Goal: Navigation & Orientation: Find specific page/section

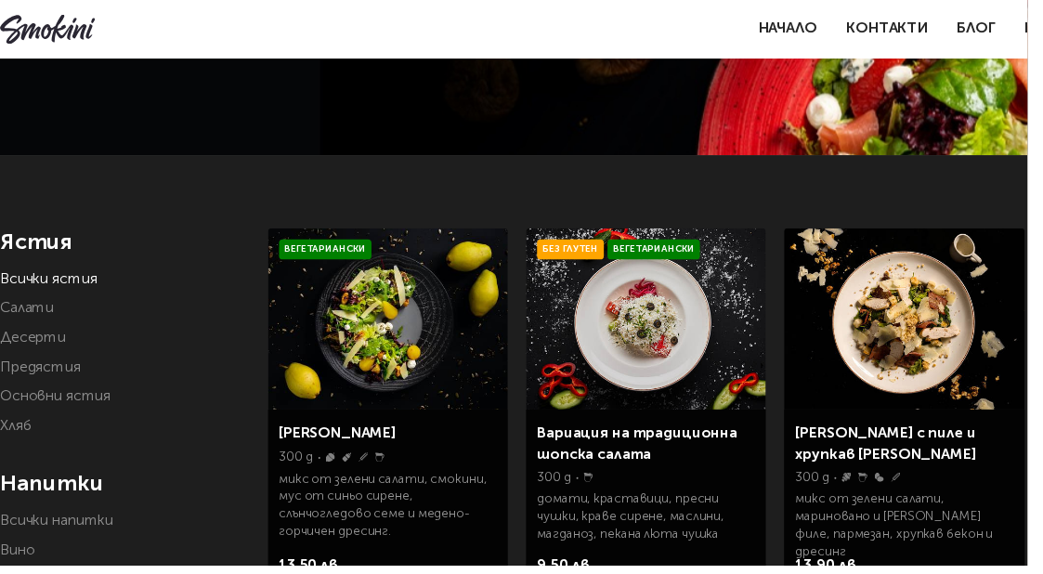
scroll to position [202, 0]
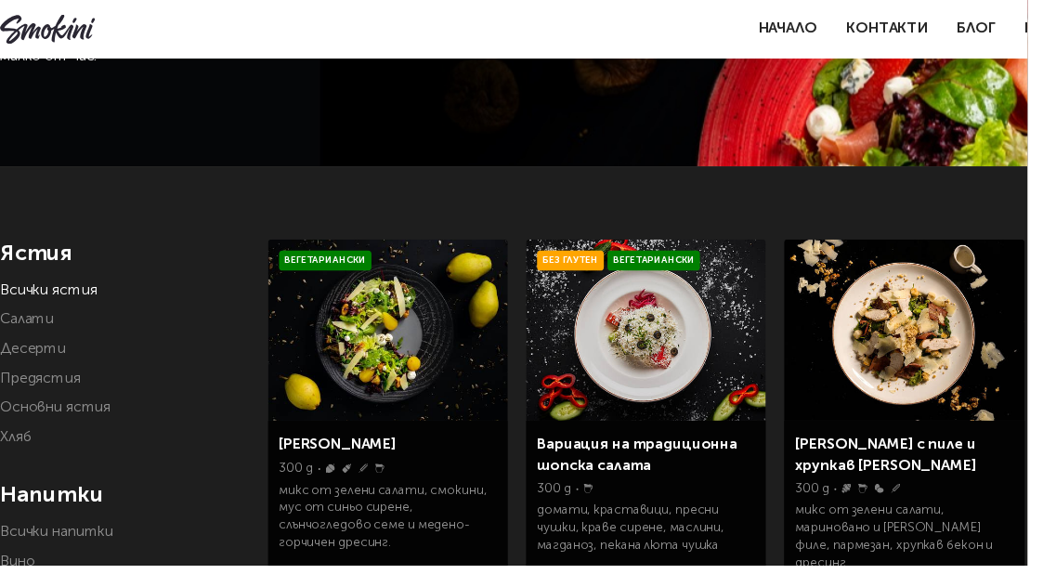
click at [25, 319] on link "Салати" at bounding box center [27, 325] width 55 height 15
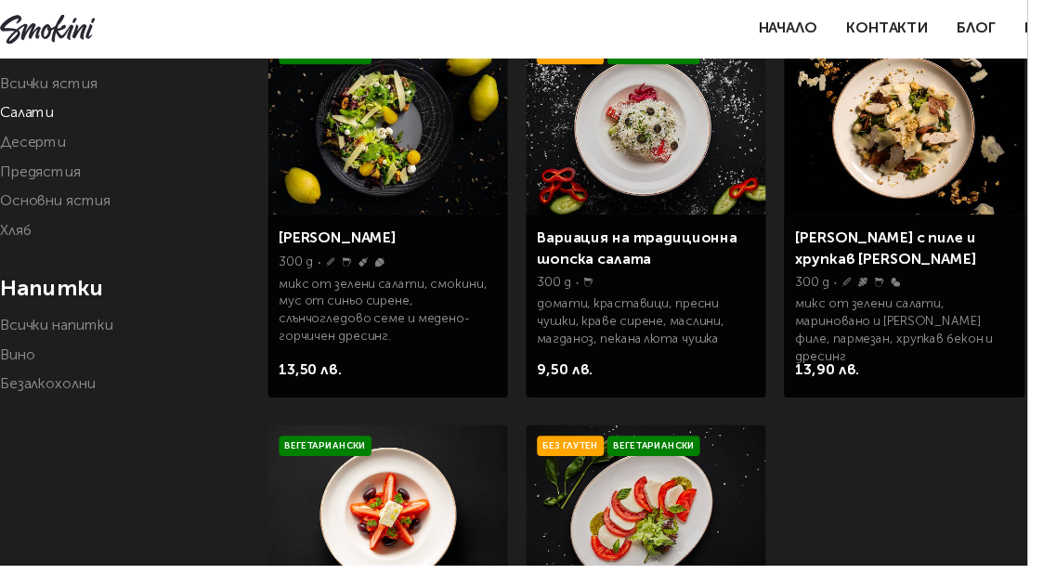
scroll to position [401, 0]
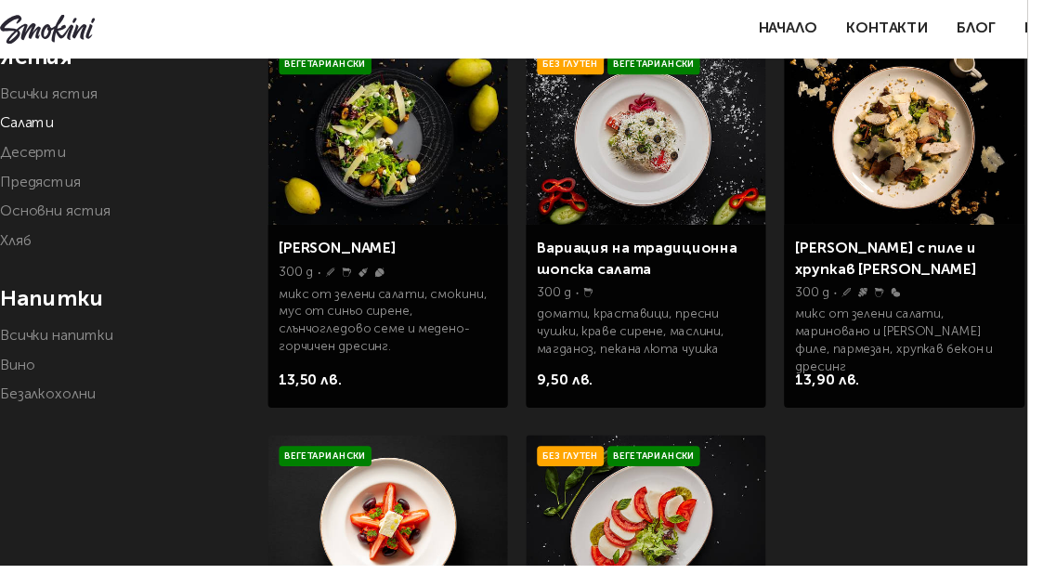
click at [90, 213] on link "Основни ястия" at bounding box center [56, 215] width 112 height 15
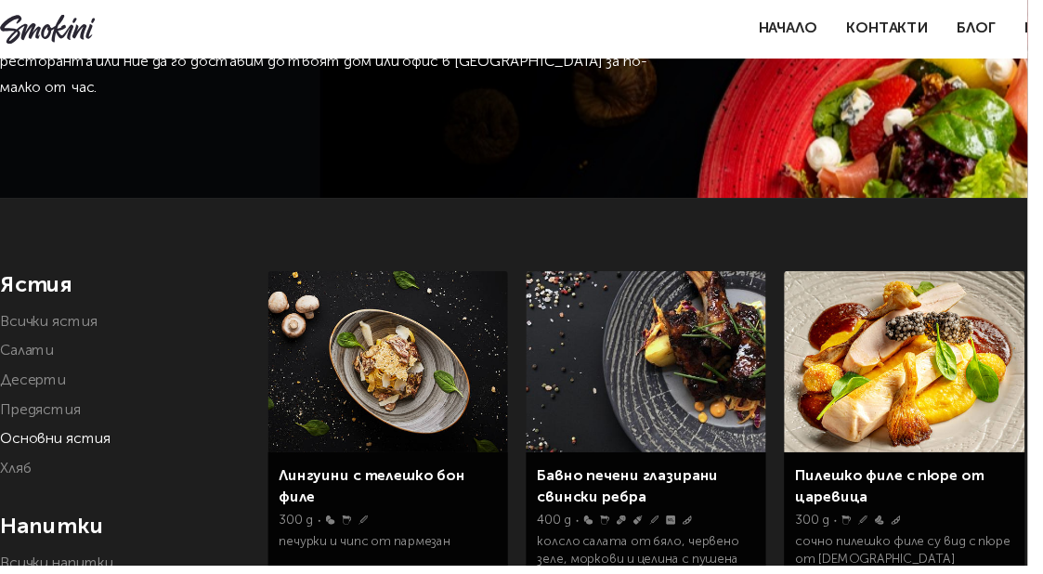
scroll to position [258, 0]
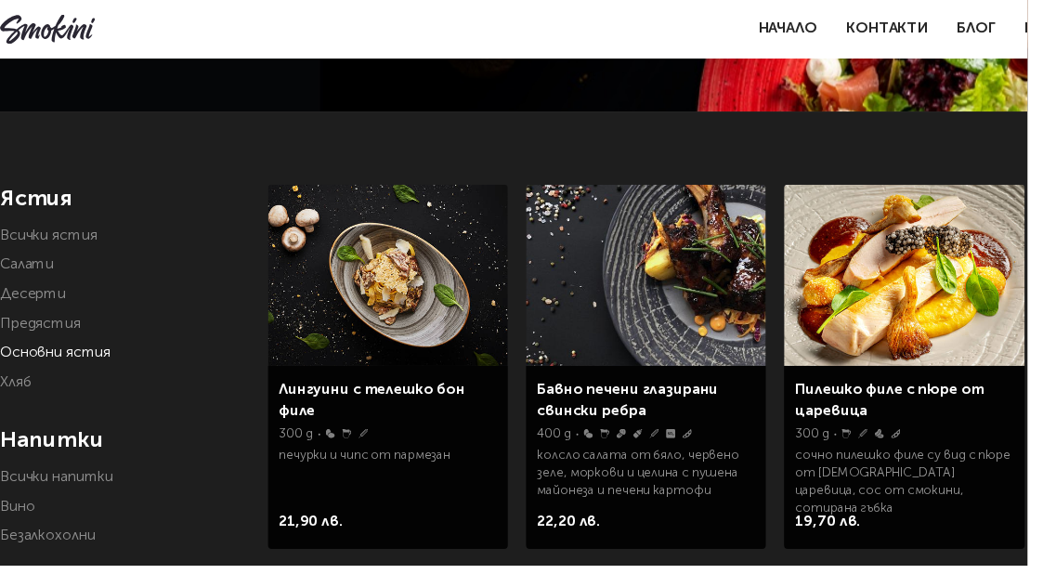
click at [50, 332] on link "Предястия" at bounding box center [41, 328] width 82 height 15
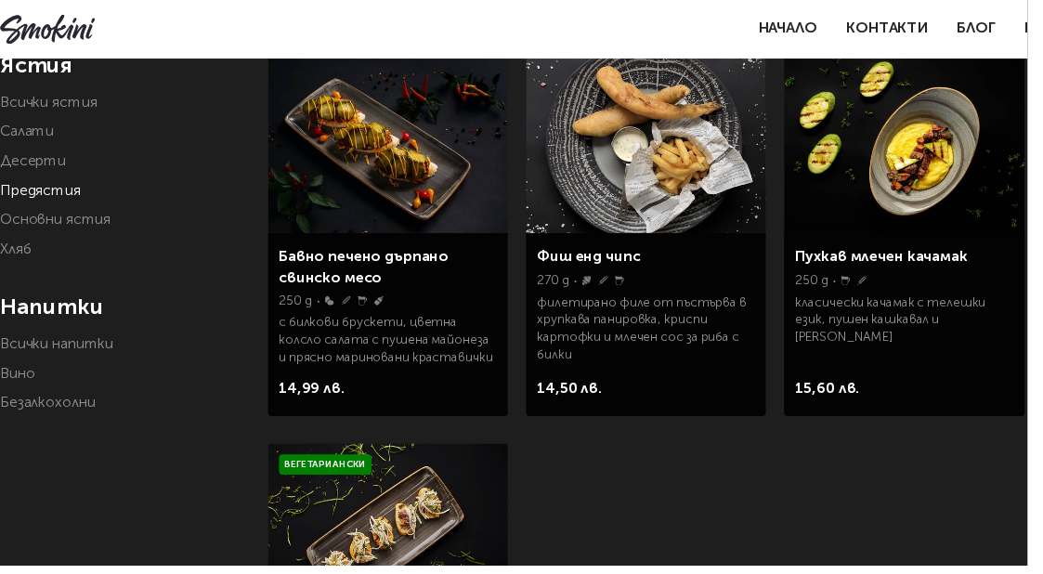
scroll to position [411, 0]
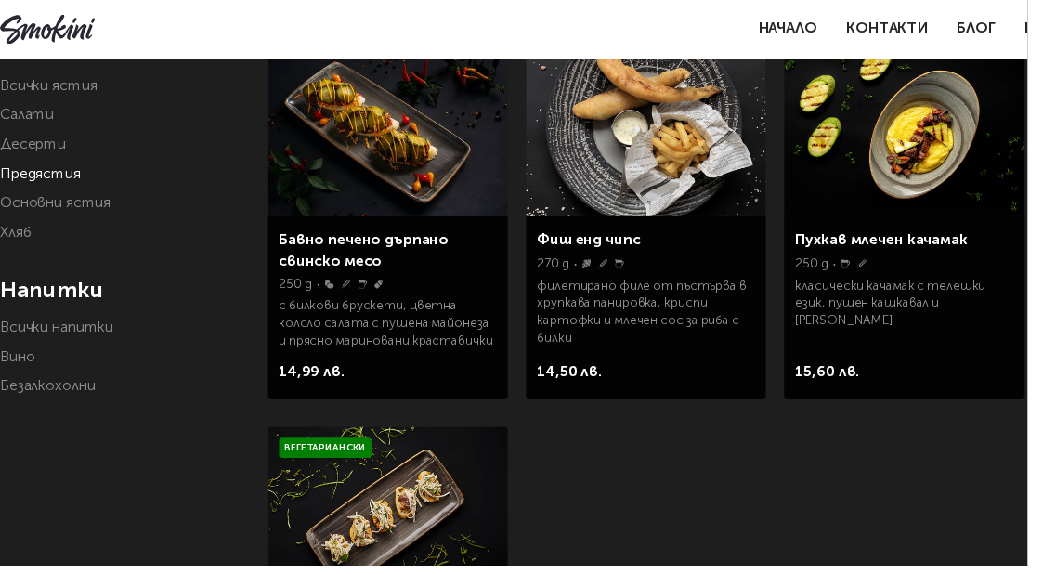
click at [93, 337] on link "Всички напитки" at bounding box center [57, 332] width 115 height 15
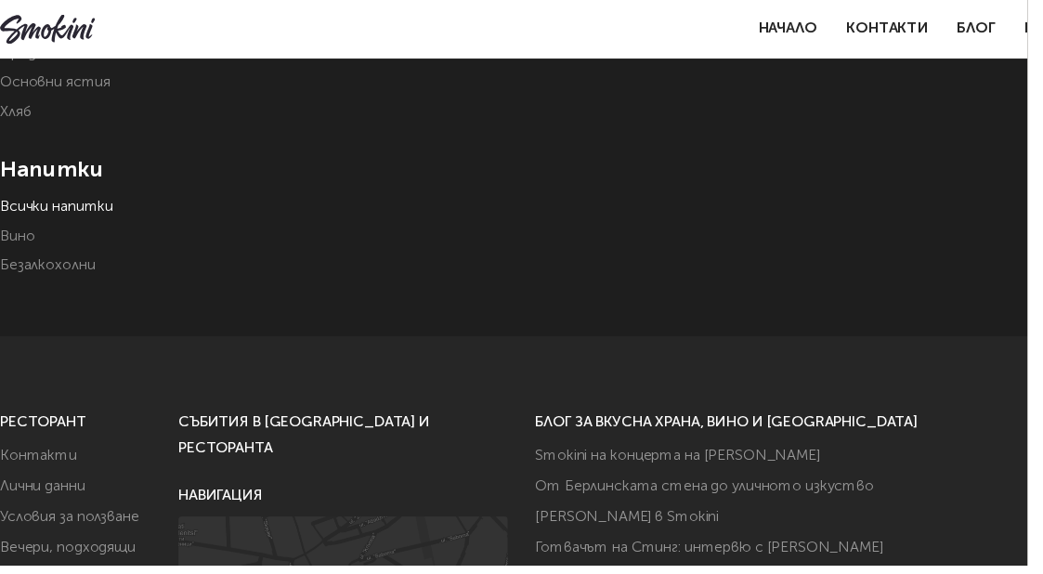
scroll to position [547, 0]
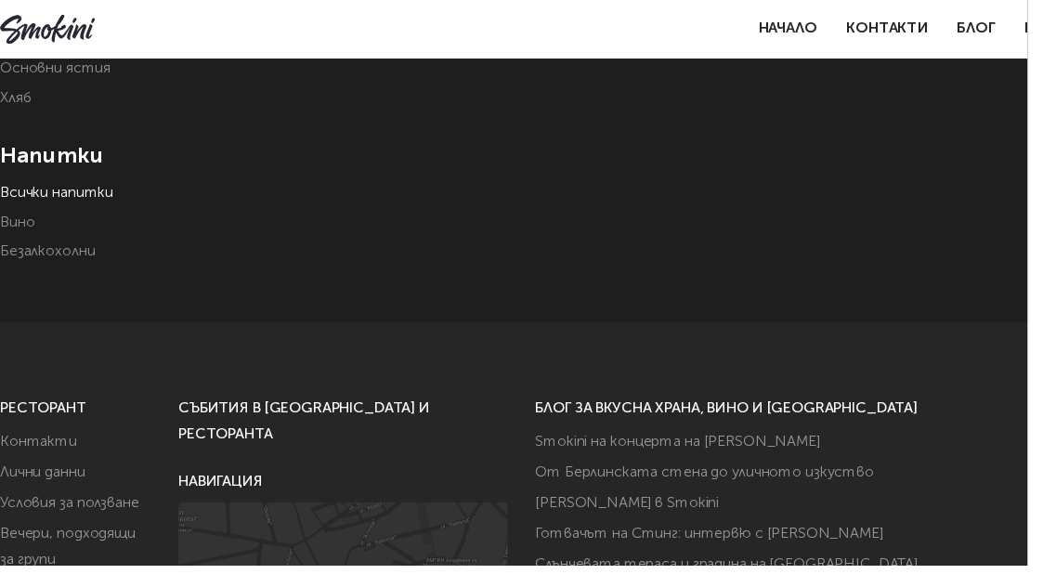
click at [33, 229] on link "Вино" at bounding box center [17, 225] width 35 height 15
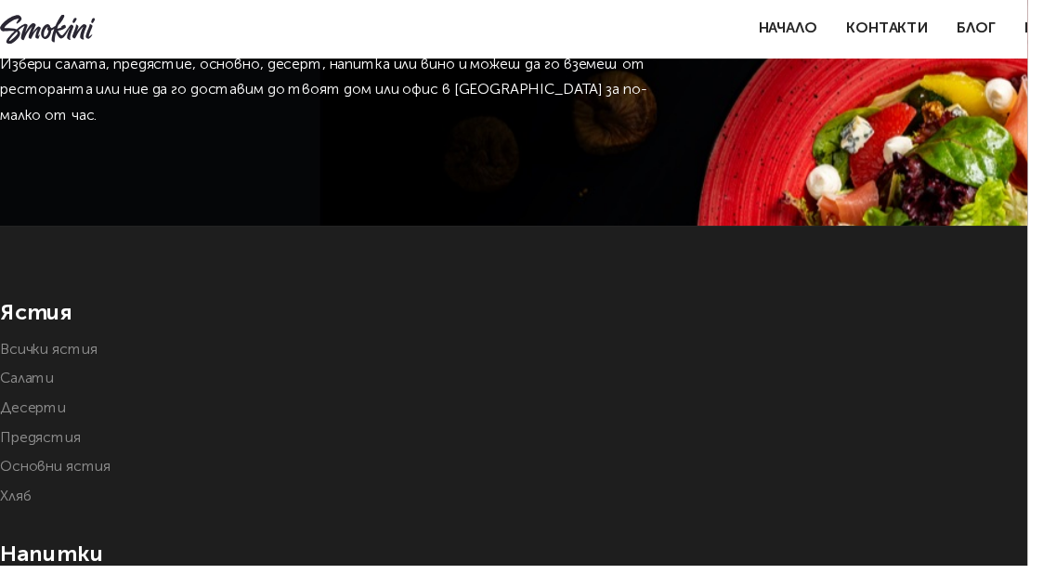
scroll to position [96, 0]
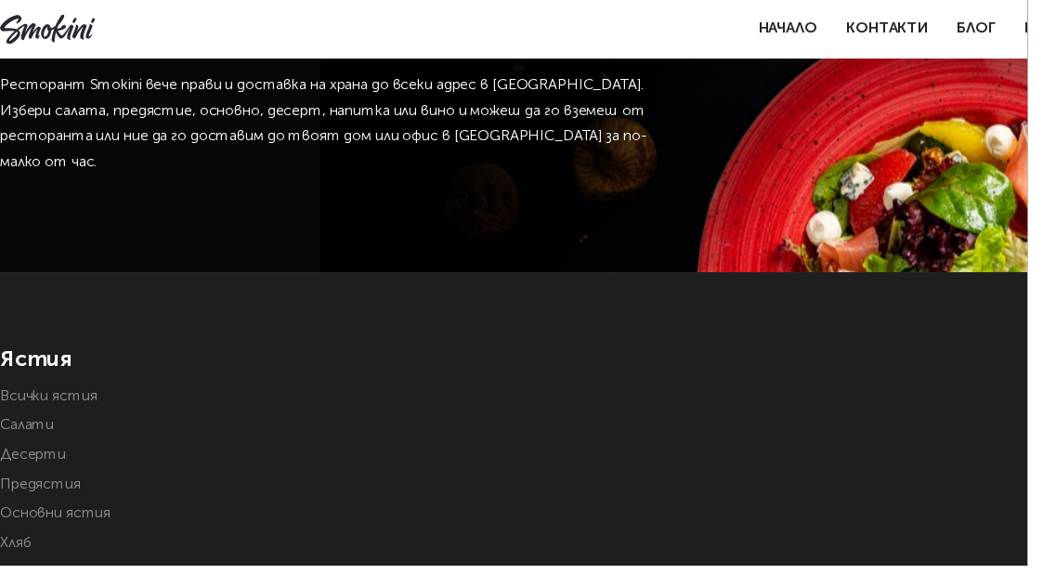
click at [35, 430] on link "Салати" at bounding box center [27, 431] width 55 height 15
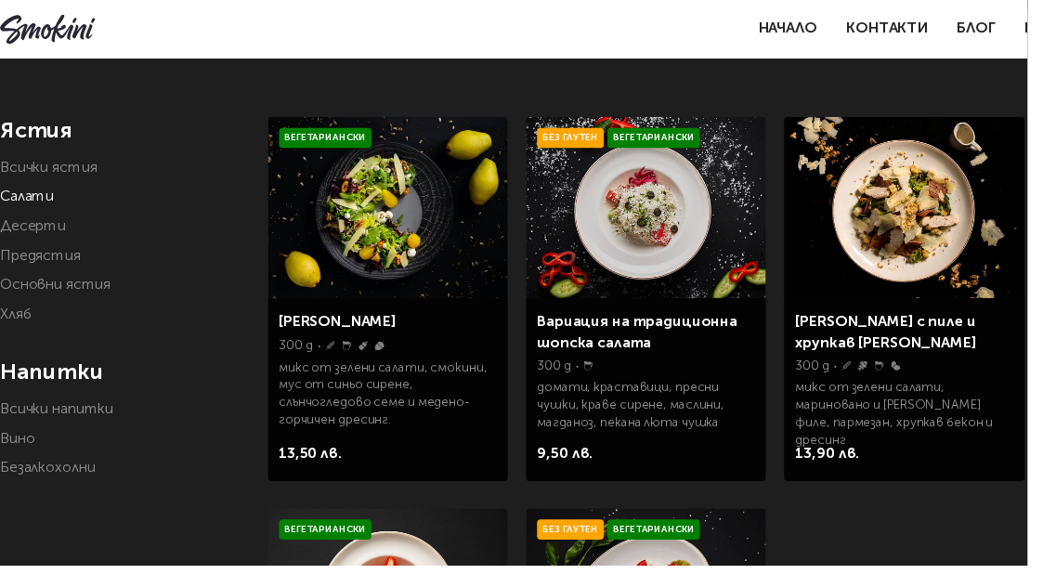
scroll to position [328, 0]
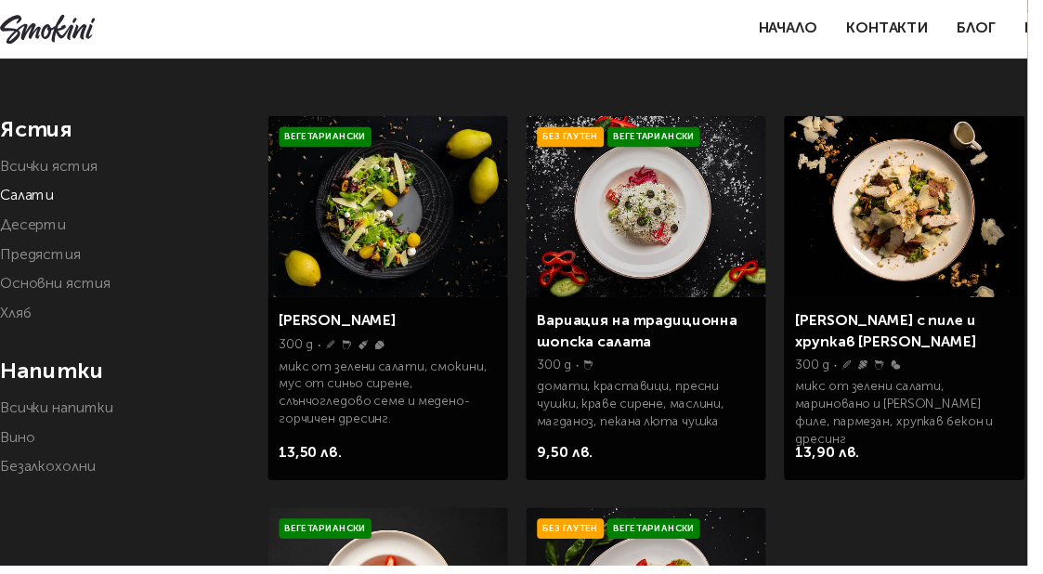
click at [70, 226] on li "Десерти" at bounding box center [122, 229] width 244 height 26
click at [33, 232] on link "Десерти" at bounding box center [33, 229] width 67 height 15
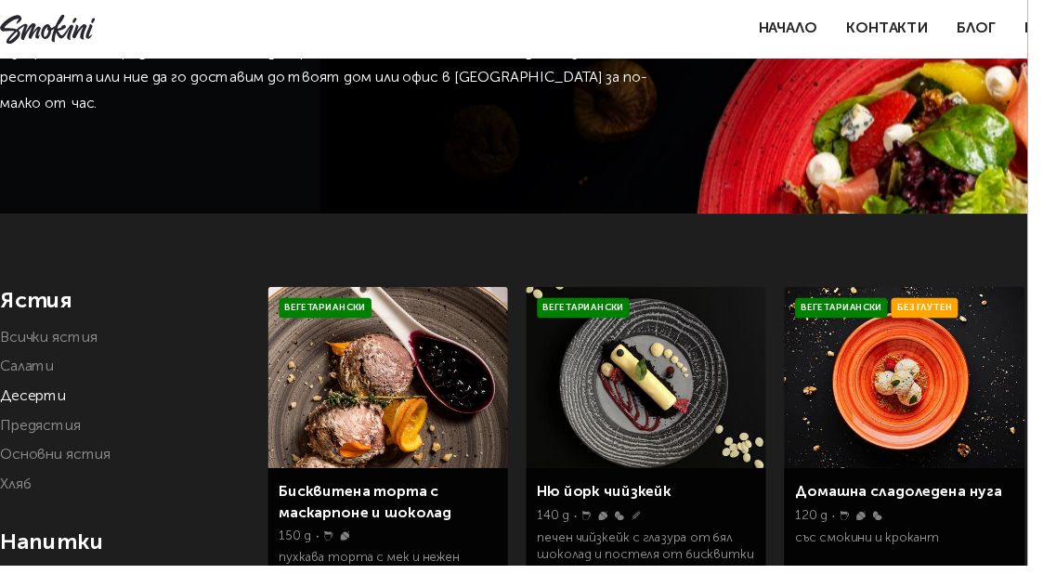
scroll to position [130, 0]
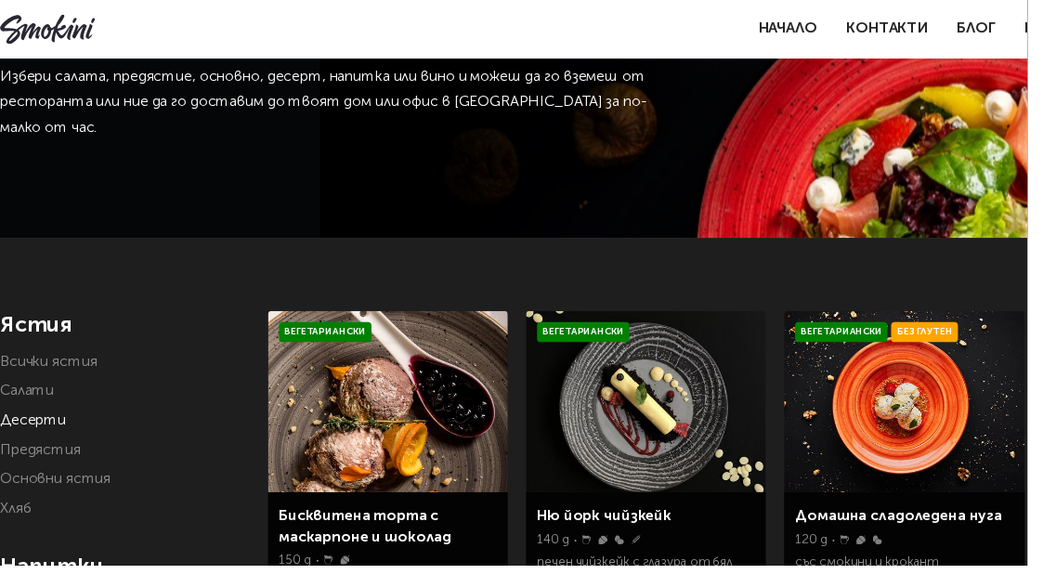
click at [79, 366] on link "Всички ястия" at bounding box center [49, 367] width 98 height 15
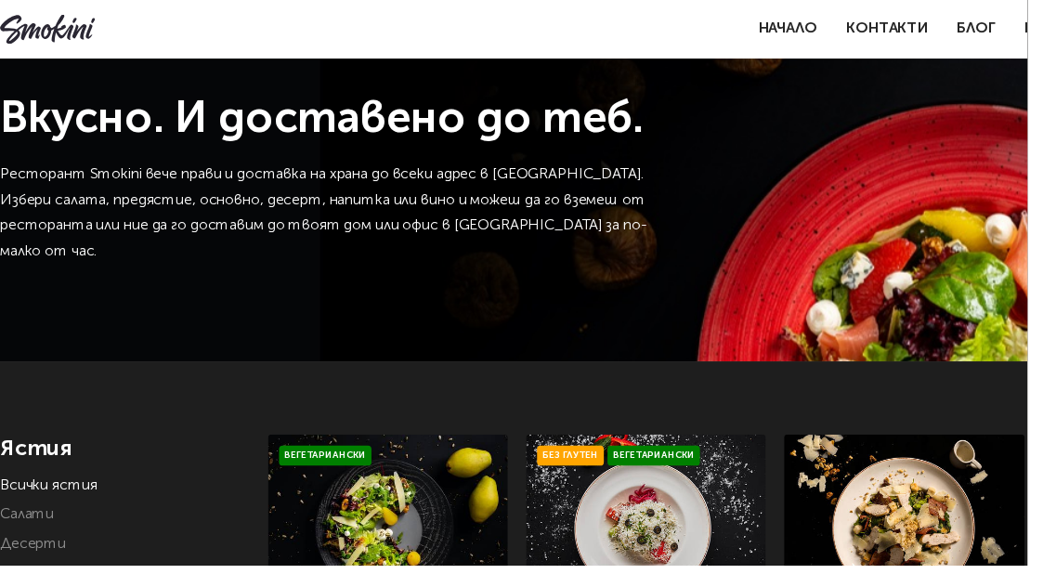
scroll to position [6, 0]
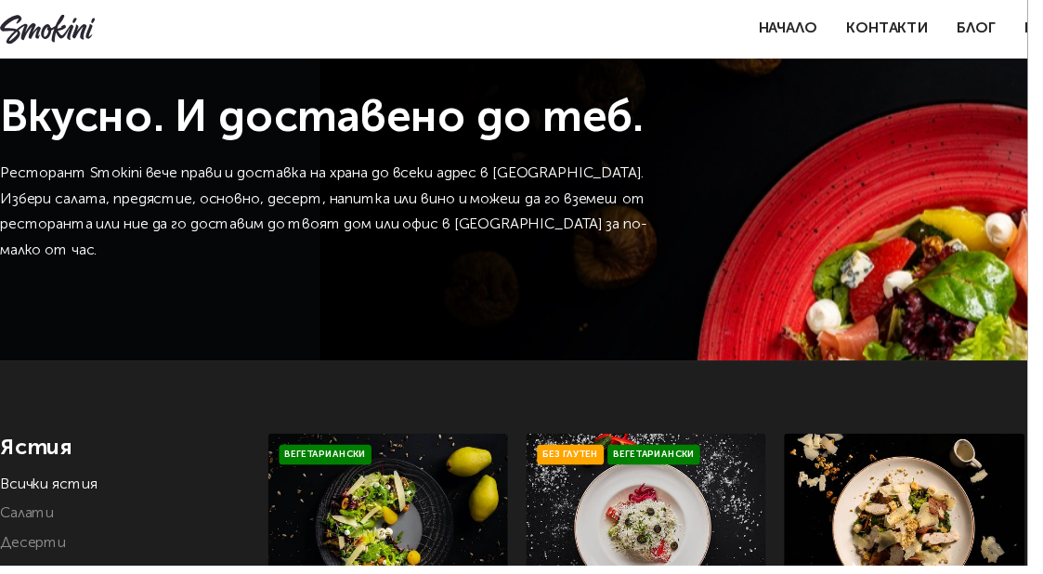
click at [799, 29] on link "Начало" at bounding box center [799, 29] width 59 height 15
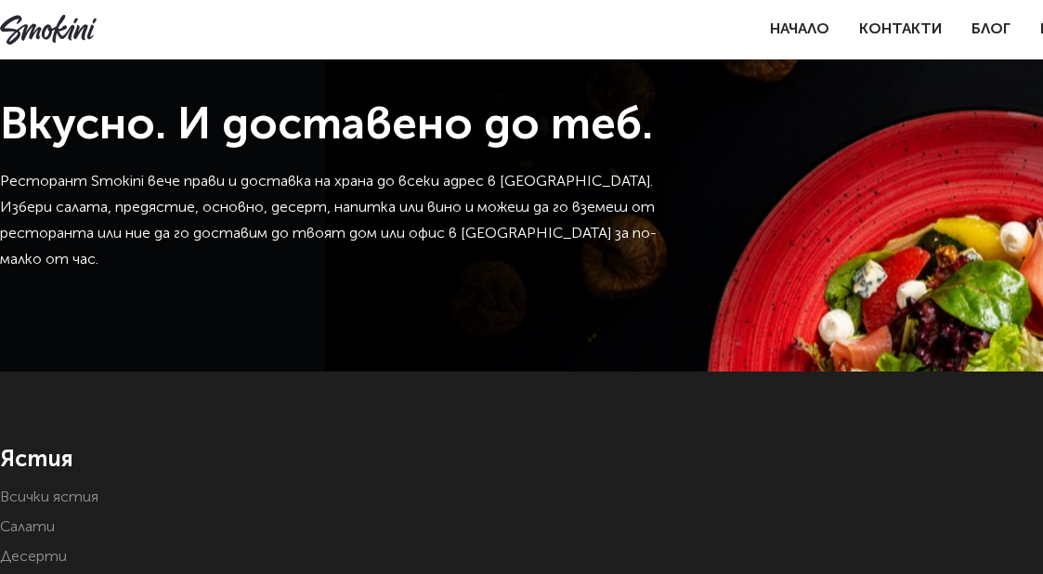
scroll to position [96, 0]
